Goal: Task Accomplishment & Management: Complete application form

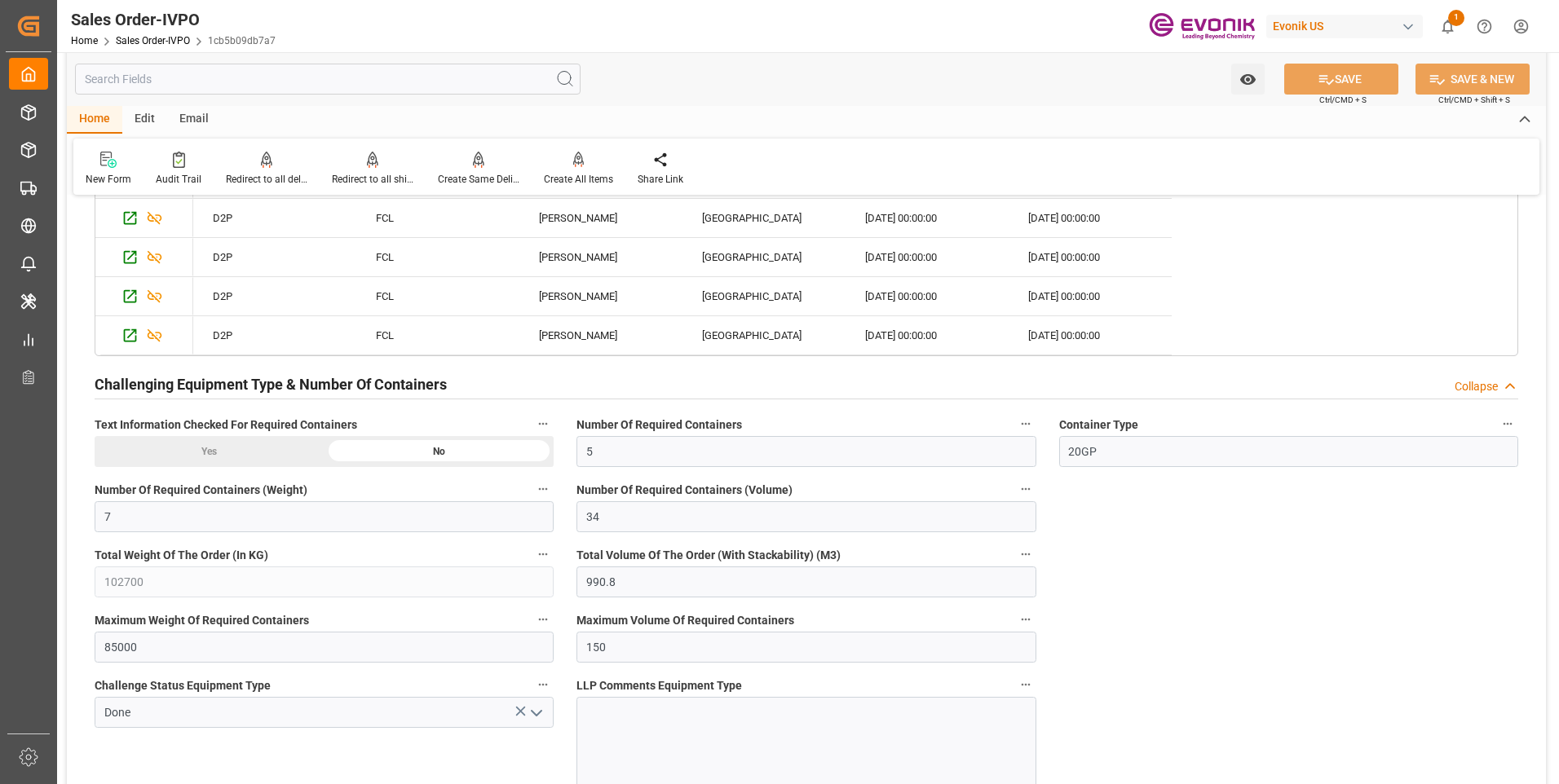
scroll to position [3214, 0]
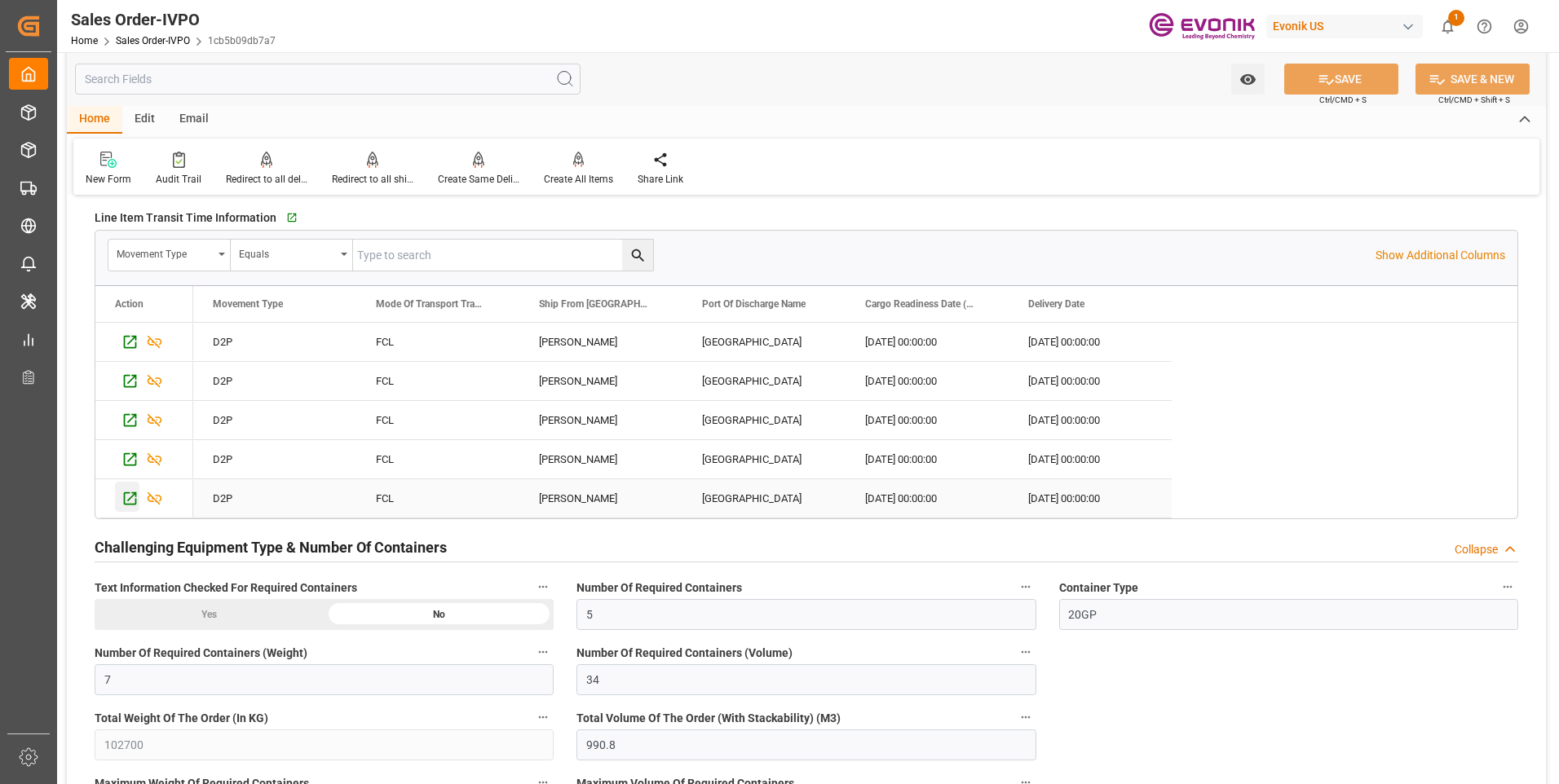
click at [127, 499] on icon "Press SPACE to select this row." at bounding box center [129, 497] width 17 height 17
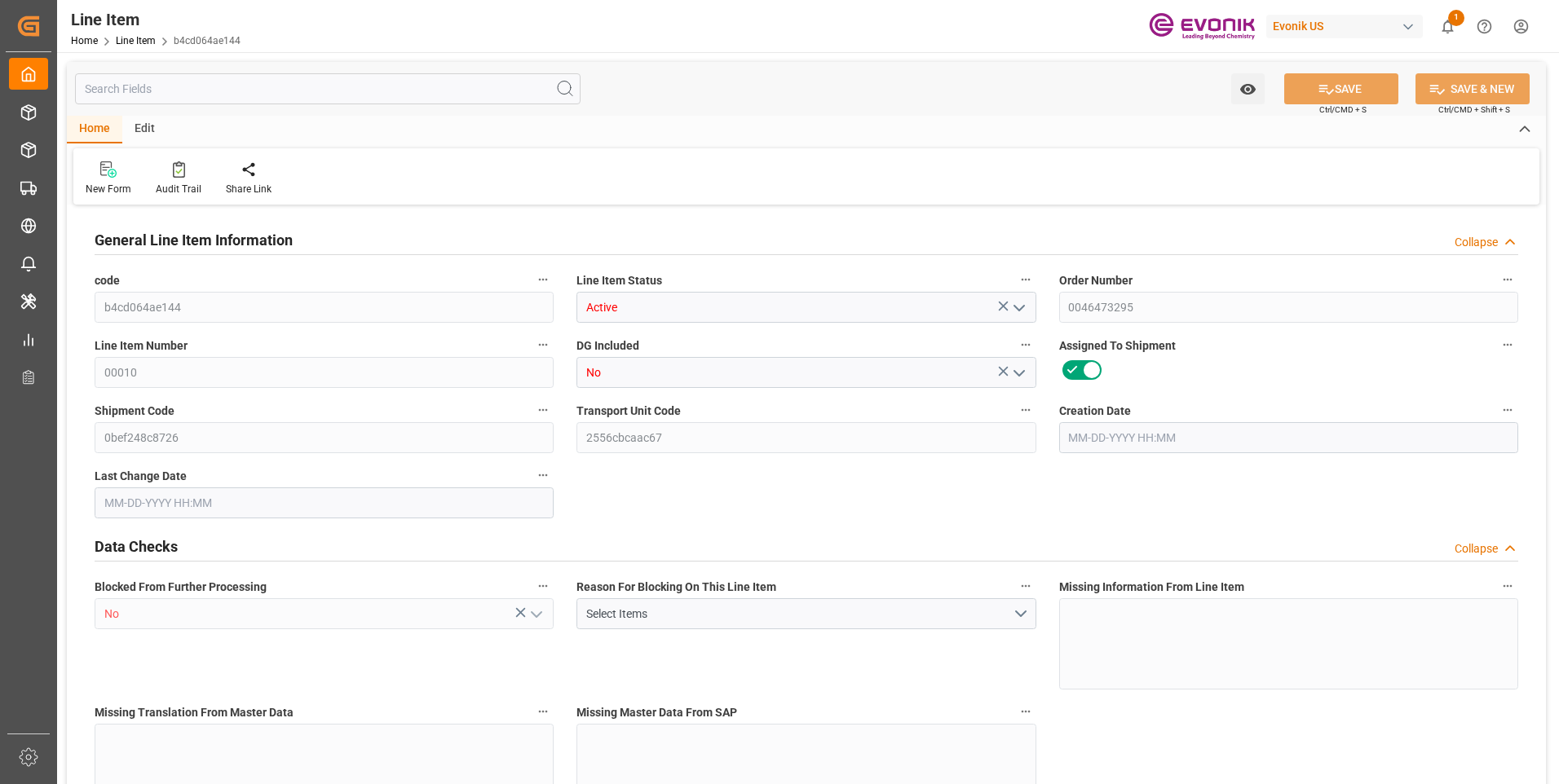
type input "20"
type input "20120"
type input "20000"
type input "99.08"
type input "800"
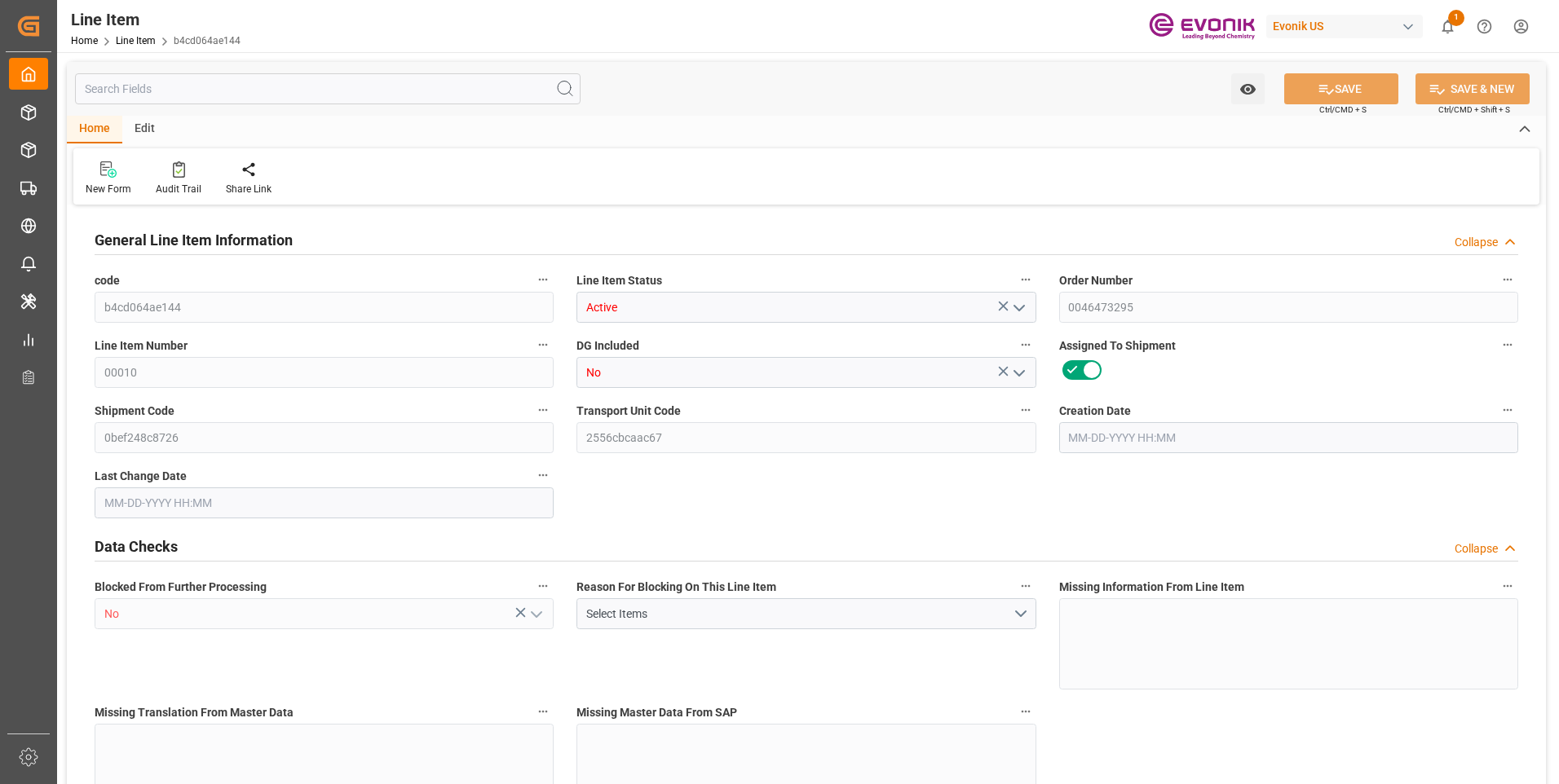
type input "49200"
type input "800"
type input "20000"
type input "20120"
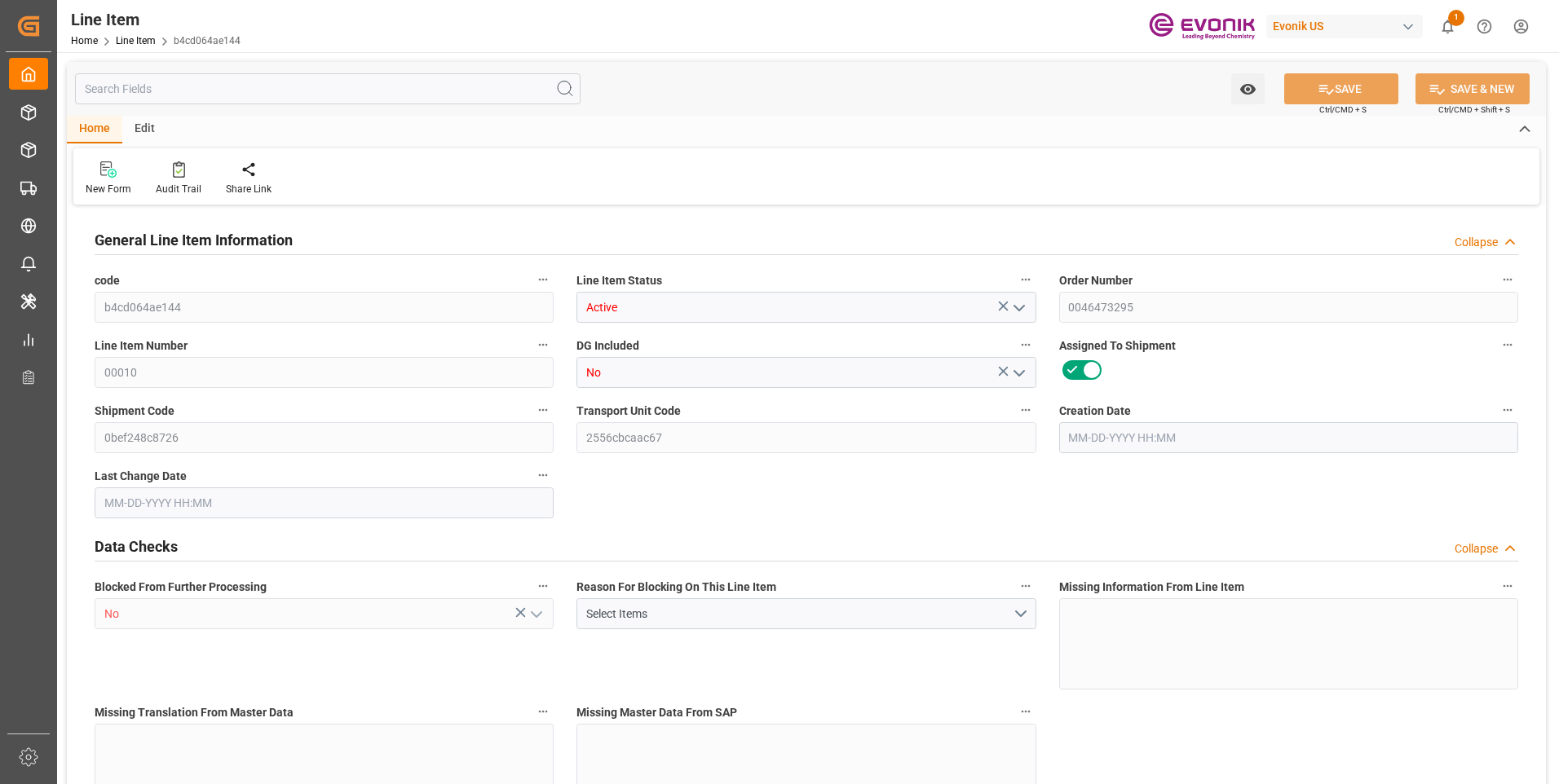
type input "20540"
type input "20000"
type input "99.08"
type input "99080"
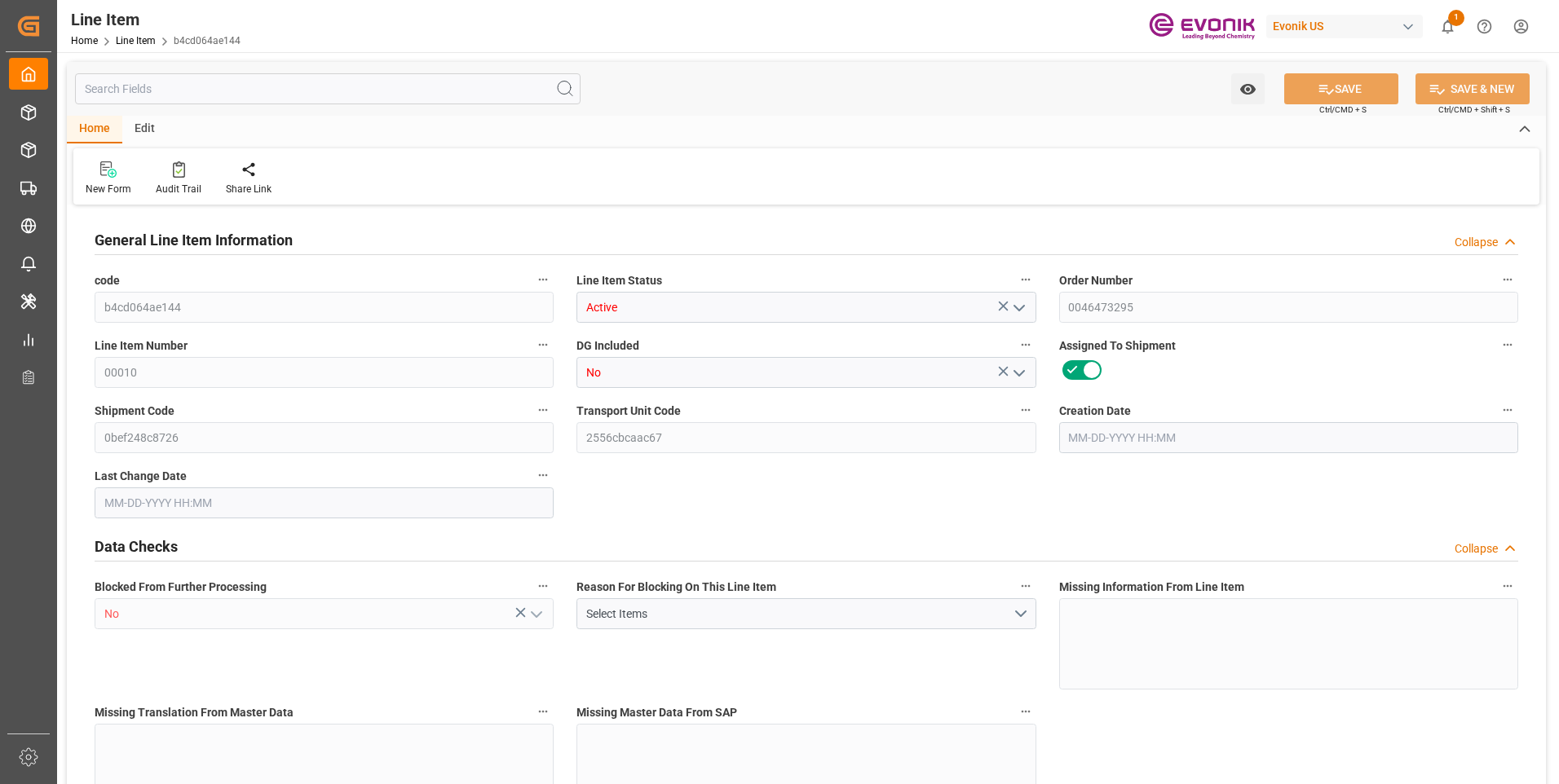
type input "800"
type input "20120"
type input "20000"
type input "99.08"
type input "[DATE] 14:04"
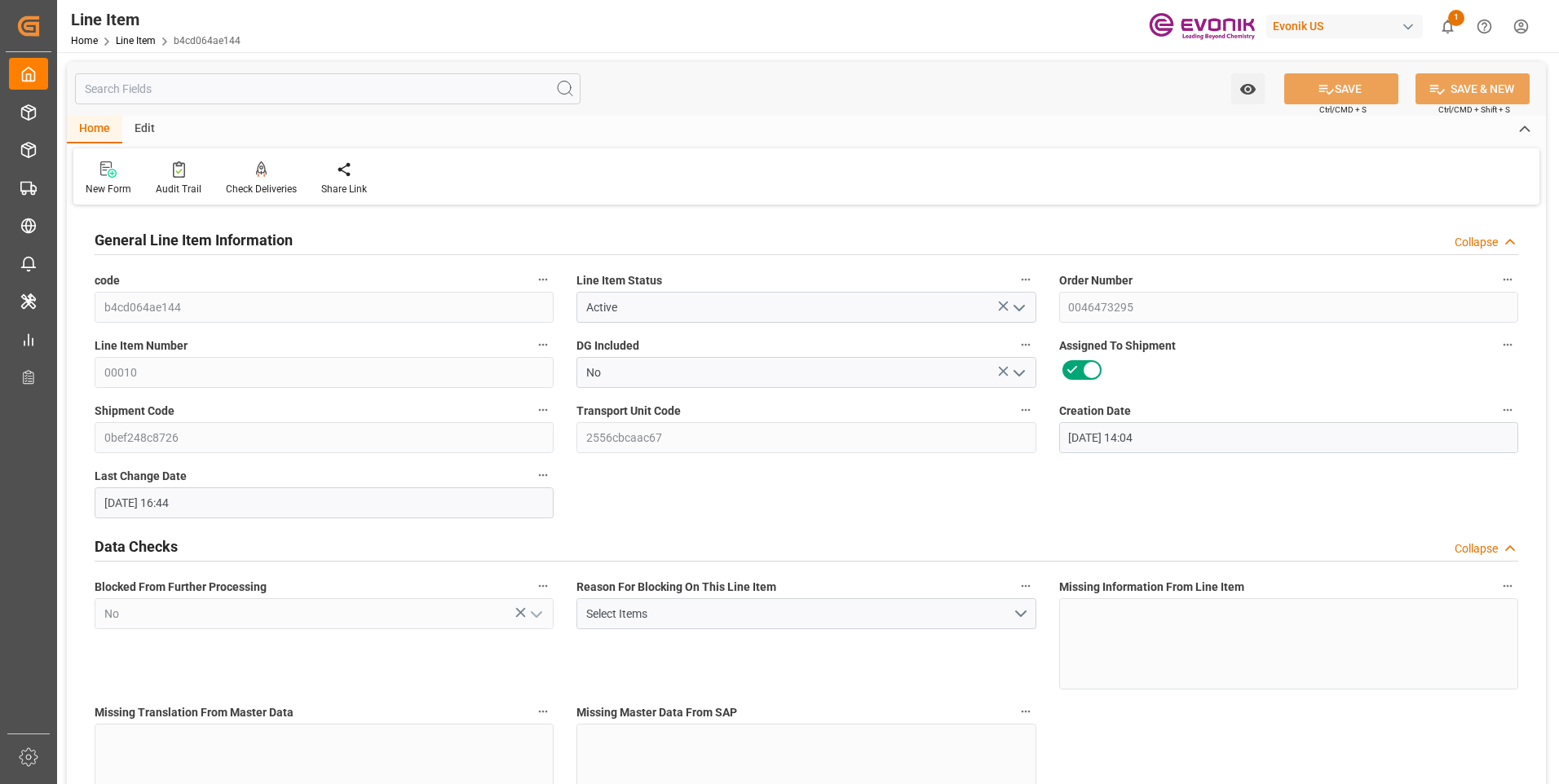
type input "09-25-2025 16:44"
type input "10-25-2025"
type input "09-26-2025"
type input "09-18-2025"
click at [349, 90] on input "text" at bounding box center [327, 88] width 506 height 31
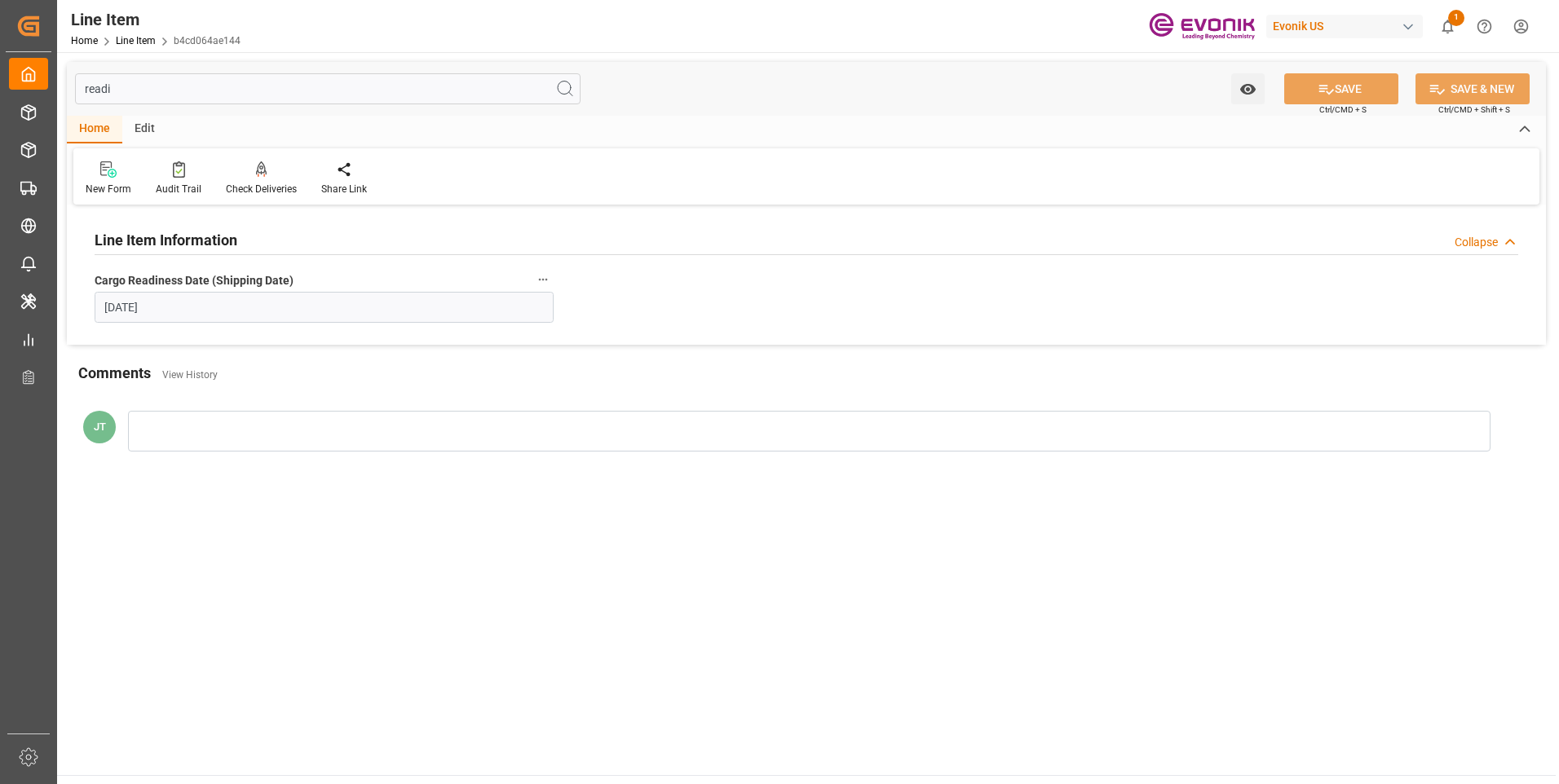
type input "readi"
click at [549, 276] on icon "button" at bounding box center [542, 279] width 13 height 13
click at [581, 281] on li "Audits" at bounding box center [574, 279] width 83 height 27
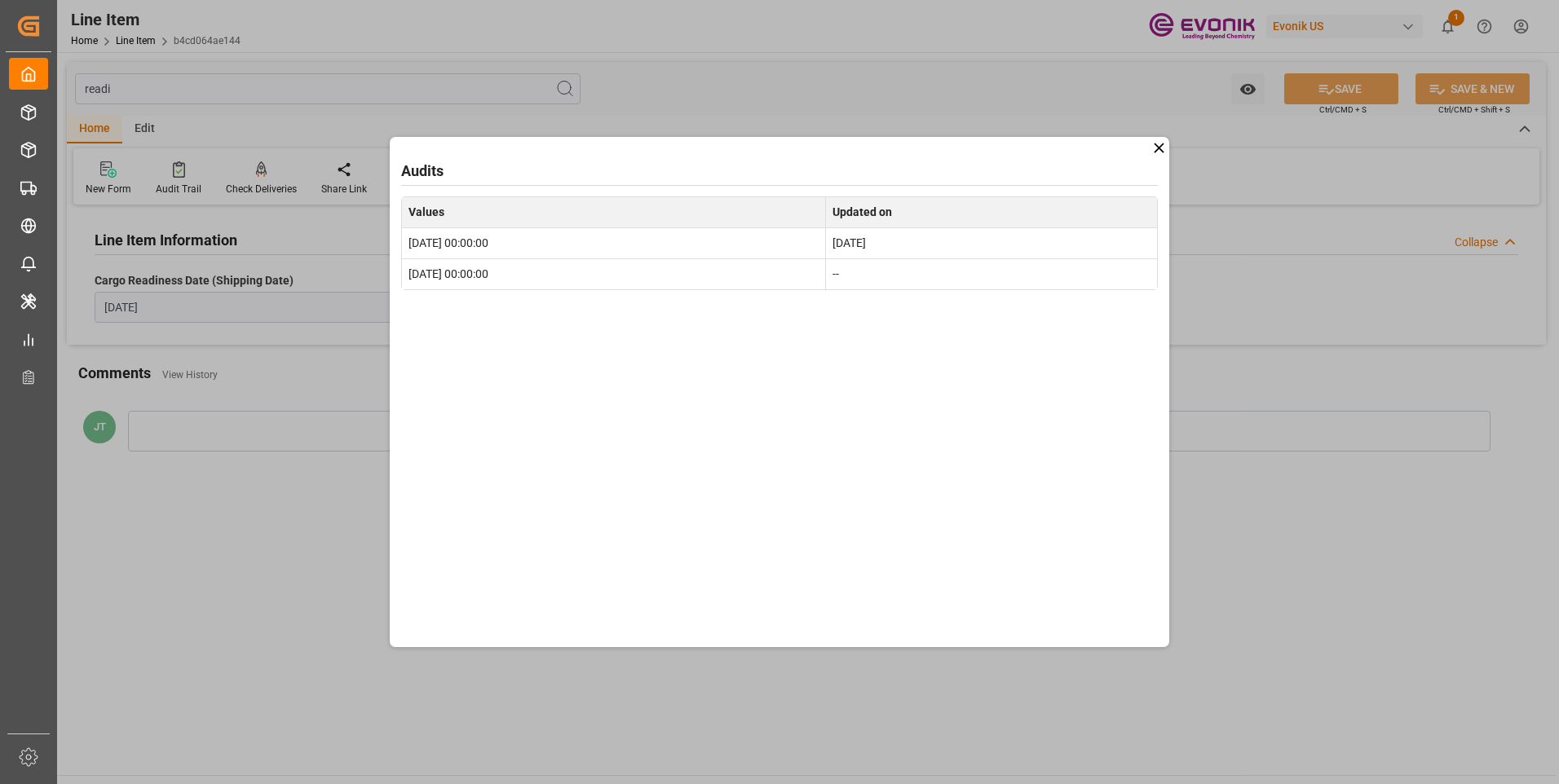
click at [1076, 161] on div "Audits" at bounding box center [780, 170] width 757 height 22
click at [1158, 146] on icon at bounding box center [1158, 147] width 17 height 17
